Goal: Transaction & Acquisition: Purchase product/service

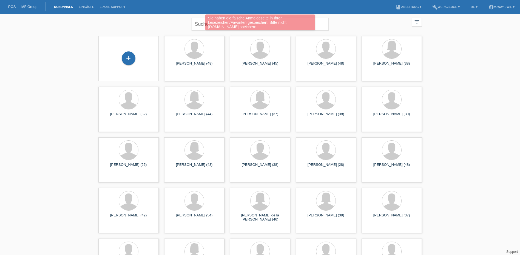
click at [217, 24] on div "Sie haben die falsche Anmeldeseite in Ihren Lesezeichen/Favoriten gespeichert. …" at bounding box center [260, 23] width 110 height 16
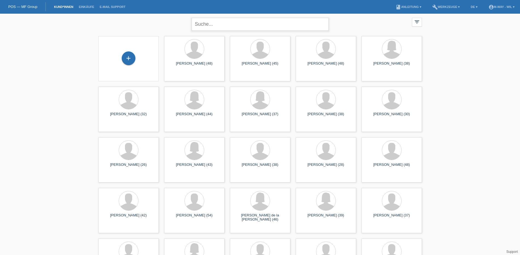
click at [221, 22] on input "text" at bounding box center [259, 24] width 137 height 13
type input "sabic"
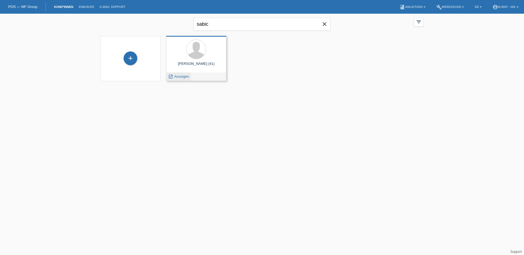
click at [181, 76] on span "Anzeigen" at bounding box center [181, 77] width 15 height 4
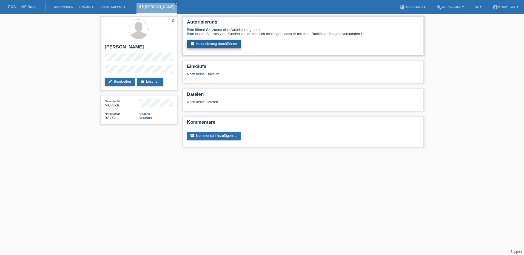
click at [212, 45] on link "assignment_turned_in Autorisierung durchführen" at bounding box center [214, 44] width 54 height 8
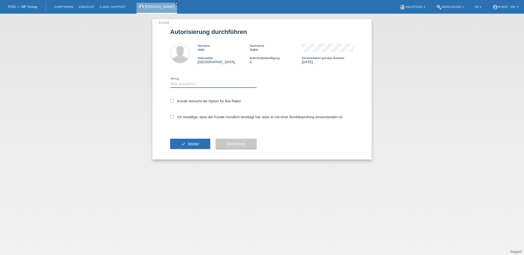
click at [179, 83] on select "Bitte auswählen CHF 1.00 - CHF 499.00 CHF 500.00 - CHF 1'999.00 CHF 2'000.00 - …" at bounding box center [213, 84] width 86 height 7
select select "3"
click at [170, 81] on select "Bitte auswählen CHF 1.00 - CHF 499.00 CHF 500.00 - CHF 1'999.00 CHF 2'000.00 - …" at bounding box center [213, 84] width 86 height 7
click at [171, 118] on icon at bounding box center [172, 117] width 4 height 4
click at [171, 118] on input "Ich bestätige, dass der Kunde mündlich bestätigt hat, dass er mit einer Bonität…" at bounding box center [172, 117] width 4 height 4
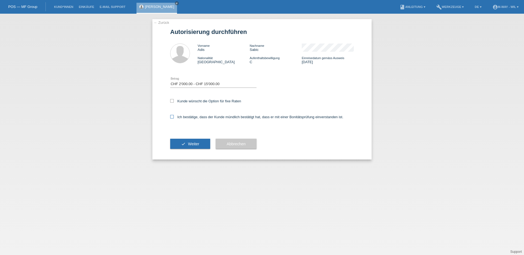
checkbox input "true"
click at [195, 144] on span "Weiter" at bounding box center [193, 144] width 11 height 4
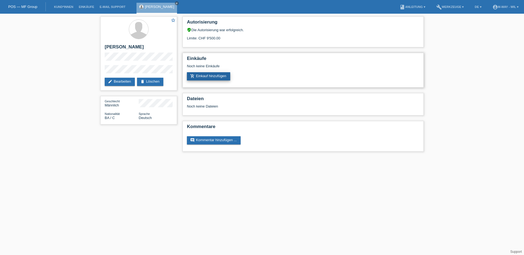
click at [210, 76] on link "add_shopping_cart Einkauf hinzufügen" at bounding box center [208, 76] width 43 height 8
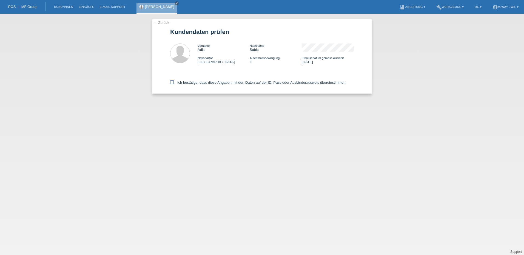
click at [171, 82] on icon at bounding box center [172, 83] width 4 height 4
click at [171, 82] on input "Ich bestätige, dass diese Angaben mit den Daten auf der ID, Pass oder Ausländer…" at bounding box center [172, 83] width 4 height 4
checkbox input "true"
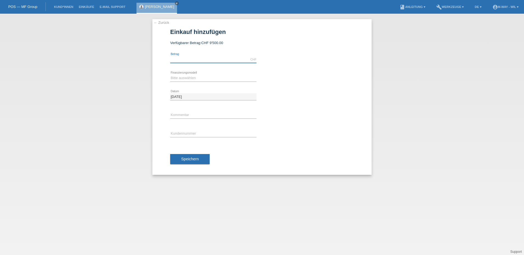
click at [192, 57] on input "text" at bounding box center [213, 59] width 86 height 7
type input "6940.90"
click at [184, 79] on select "Bitte auswählen Fixe Raten Kauf auf Rechnung mit Teilzahlungsoption" at bounding box center [213, 78] width 86 height 7
click at [184, 78] on select "Bitte auswählen Fixe Raten Kauf auf Rechnung mit Teilzahlungsoption" at bounding box center [213, 78] width 86 height 7
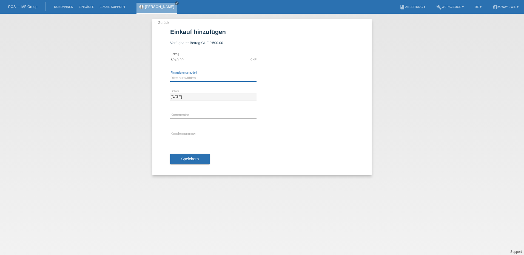
select select "77"
click at [170, 75] on select "Bitte auswählen Fixe Raten Kauf auf Rechnung mit Teilzahlungsoption" at bounding box center [213, 78] width 86 height 7
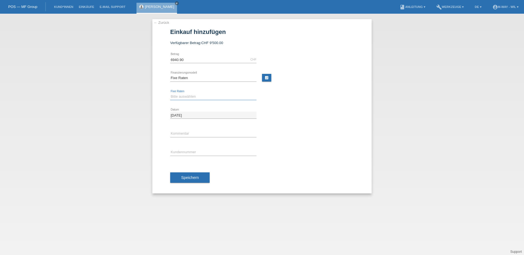
click at [181, 97] on select "Bitte auswählen 4 Raten 5 Raten 6 Raten 7 Raten 8 Raten 9 Raten 10 Raten 11 Rat…" at bounding box center [213, 96] width 86 height 7
select select "202"
click at [170, 93] on select "Bitte auswählen 4 Raten 5 Raten 6 Raten 7 Raten 8 Raten 9 Raten 10 Raten 11 Rat…" at bounding box center [213, 96] width 86 height 7
click at [181, 153] on input "text" at bounding box center [213, 152] width 86 height 7
type input "K123543"
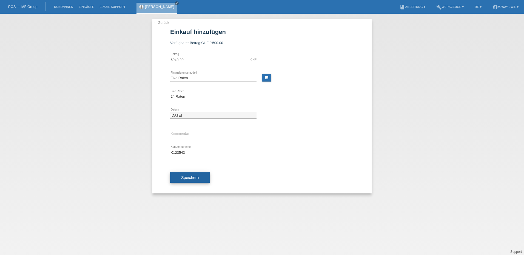
click at [190, 179] on span "Speichern" at bounding box center [190, 178] width 18 height 4
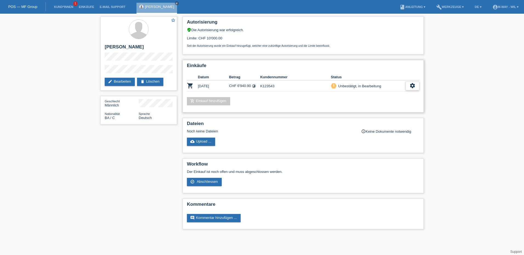
click at [415, 85] on icon "settings" at bounding box center [412, 86] width 6 height 6
click at [368, 111] on span "Abschliessen" at bounding box center [368, 111] width 23 height 7
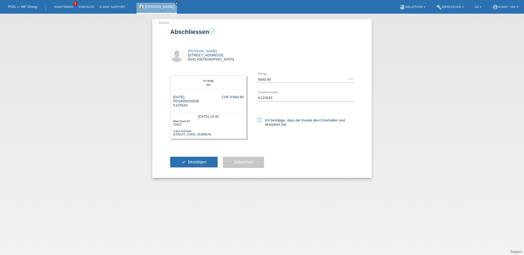
click at [258, 121] on icon at bounding box center [259, 120] width 4 height 4
click at [258, 121] on input "Ich bestätige, dass der Kunde die AGB erhalten und akzeptiert hat." at bounding box center [259, 120] width 4 height 4
checkbox input "true"
click at [193, 162] on span "Bestätigen" at bounding box center [197, 162] width 19 height 4
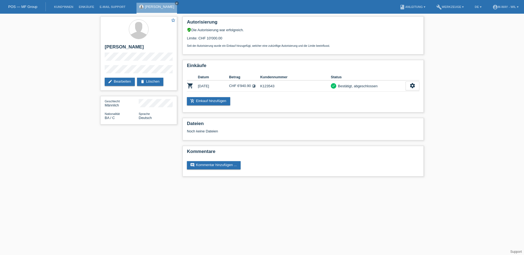
click at [18, 6] on link "POS — MF Group" at bounding box center [22, 7] width 29 height 4
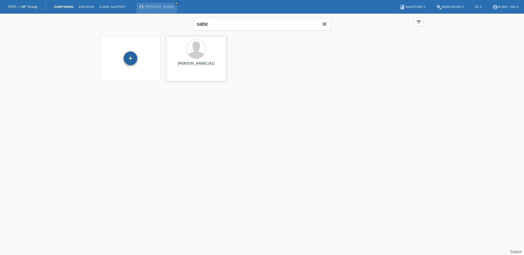
click at [131, 59] on div "+" at bounding box center [131, 58] width 14 height 14
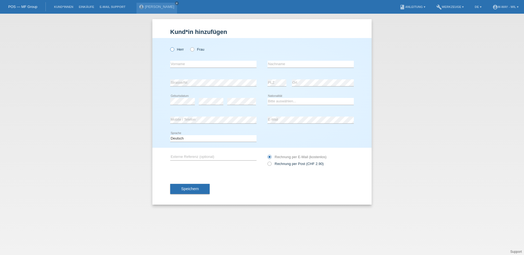
click at [169, 47] on icon at bounding box center [169, 47] width 0 height 0
click at [172, 49] on input "Herr" at bounding box center [172, 49] width 4 height 4
radio input "true"
click at [177, 66] on input "text" at bounding box center [213, 64] width 86 height 7
type input "Hüseyin"
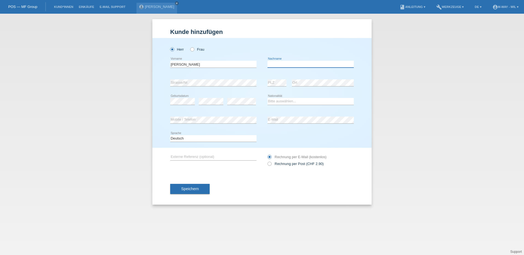
click at [280, 66] on input "text" at bounding box center [310, 64] width 86 height 7
type input "Yorulmaz"
click at [285, 101] on select "Bitte auswählen... Schweiz Deutschland Liechtenstein Österreich ------------ Af…" at bounding box center [310, 101] width 86 height 7
select select "CH"
click at [267, 98] on select "Bitte auswählen... Schweiz Deutschland Liechtenstein Österreich ------------ Af…" at bounding box center [310, 101] width 86 height 7
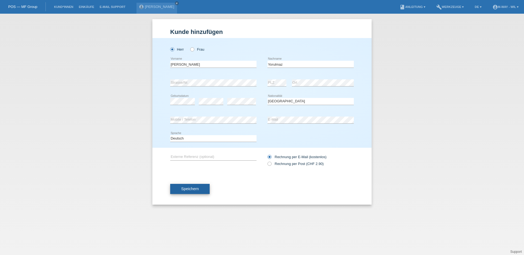
click at [194, 191] on button "Speichern" at bounding box center [189, 189] width 39 height 10
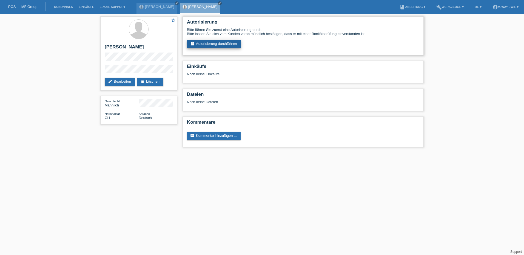
click at [217, 42] on link "assignment_turned_in Autorisierung durchführen" at bounding box center [214, 44] width 54 height 8
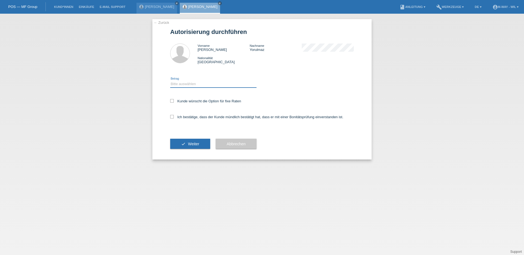
click at [186, 84] on select "Bitte auswählen CHF 1.00 - CHF 499.00 CHF 500.00 - CHF 1'999.00 CHF 2'000.00 - …" at bounding box center [213, 84] width 86 height 7
select select "3"
click at [170, 81] on select "Bitte auswählen CHF 1.00 - CHF 499.00 CHF 500.00 - CHF 1'999.00 CHF 2'000.00 - …" at bounding box center [213, 84] width 86 height 7
click at [173, 118] on icon at bounding box center [172, 117] width 4 height 4
click at [173, 118] on input "Ich bestätige, dass der Kunde mündlich bestätigt hat, dass er mit einer Bonität…" at bounding box center [172, 117] width 4 height 4
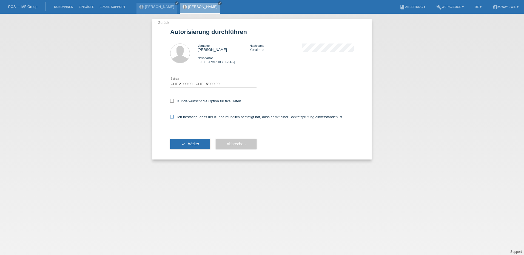
checkbox input "true"
click at [188, 144] on button "check Weiter" at bounding box center [190, 144] width 40 height 10
